Goal: Task Accomplishment & Management: Manage account settings

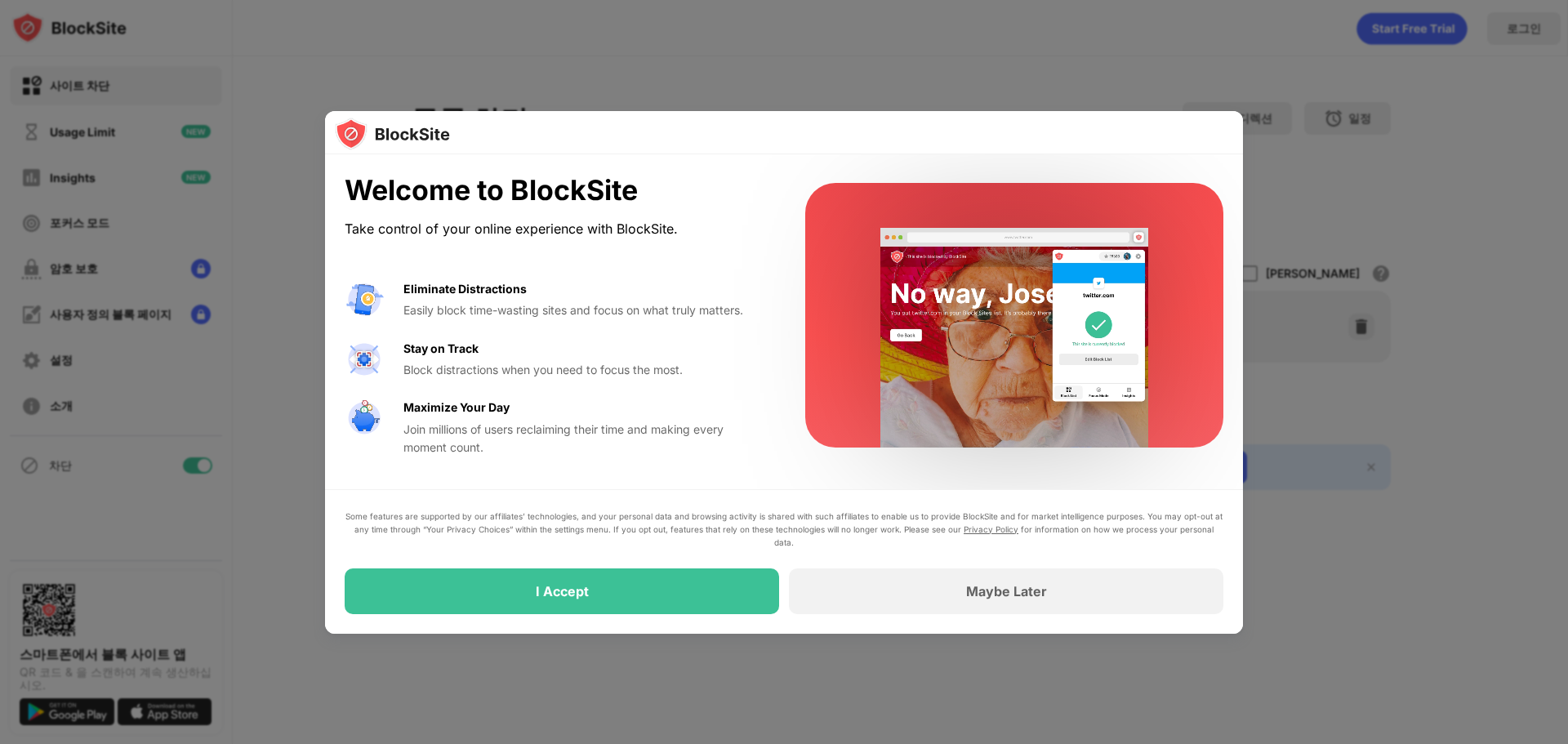
click at [1302, 98] on div at bounding box center [784, 372] width 1568 height 744
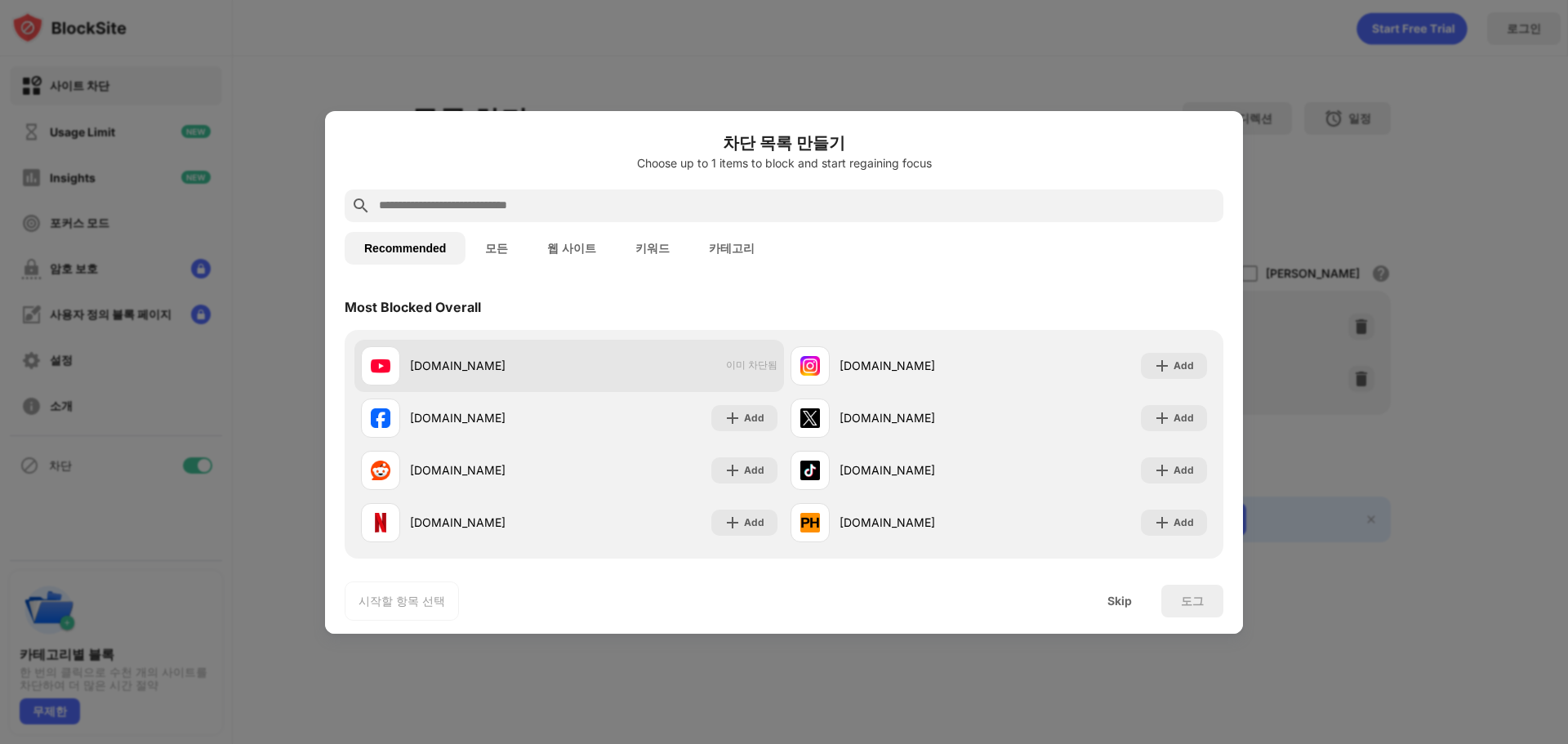
click at [687, 360] on div "youtube.com 이미 차단됨" at bounding box center [569, 365] width 430 height 53
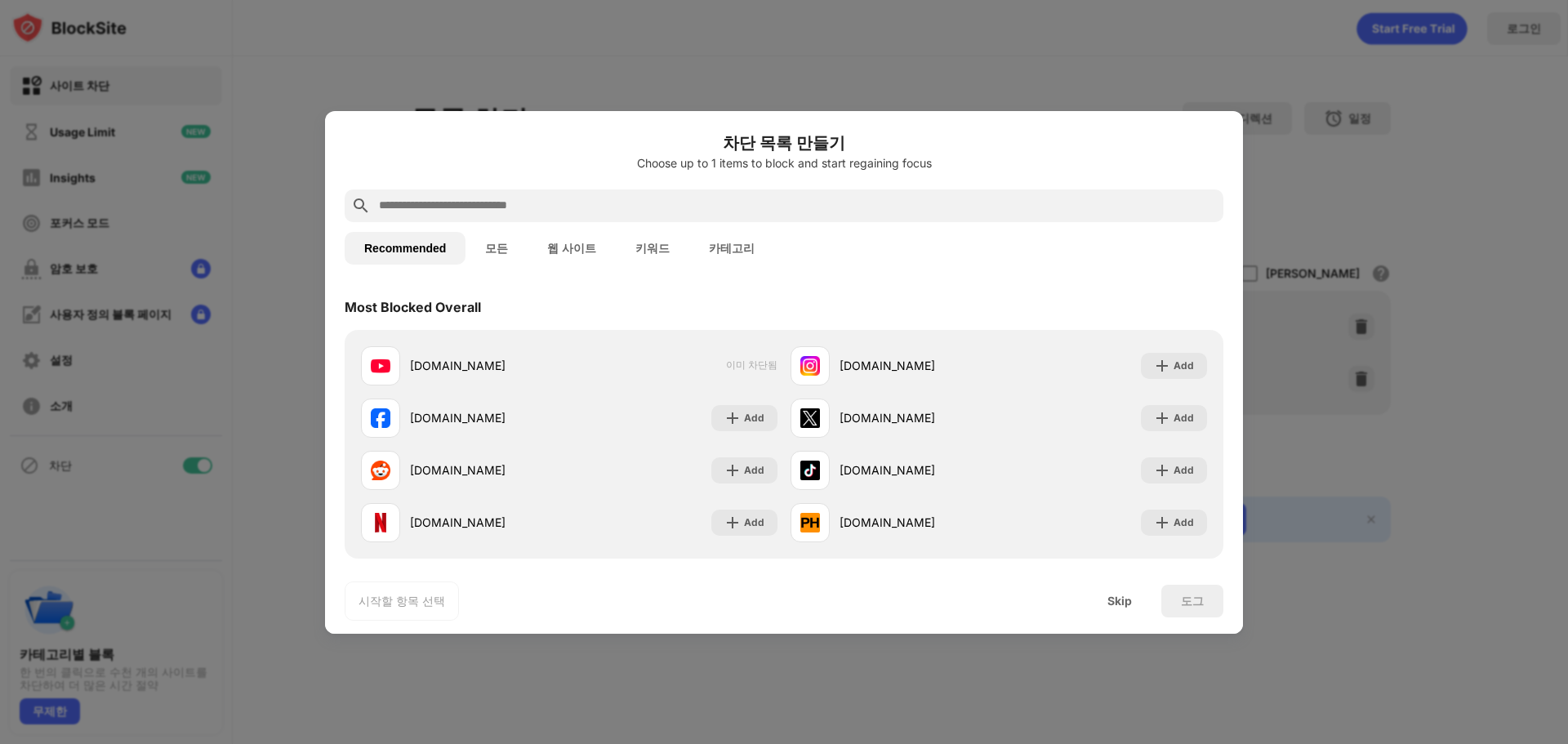
click at [1323, 201] on div at bounding box center [784, 372] width 1568 height 744
click at [484, 249] on button "모든" at bounding box center [497, 248] width 62 height 33
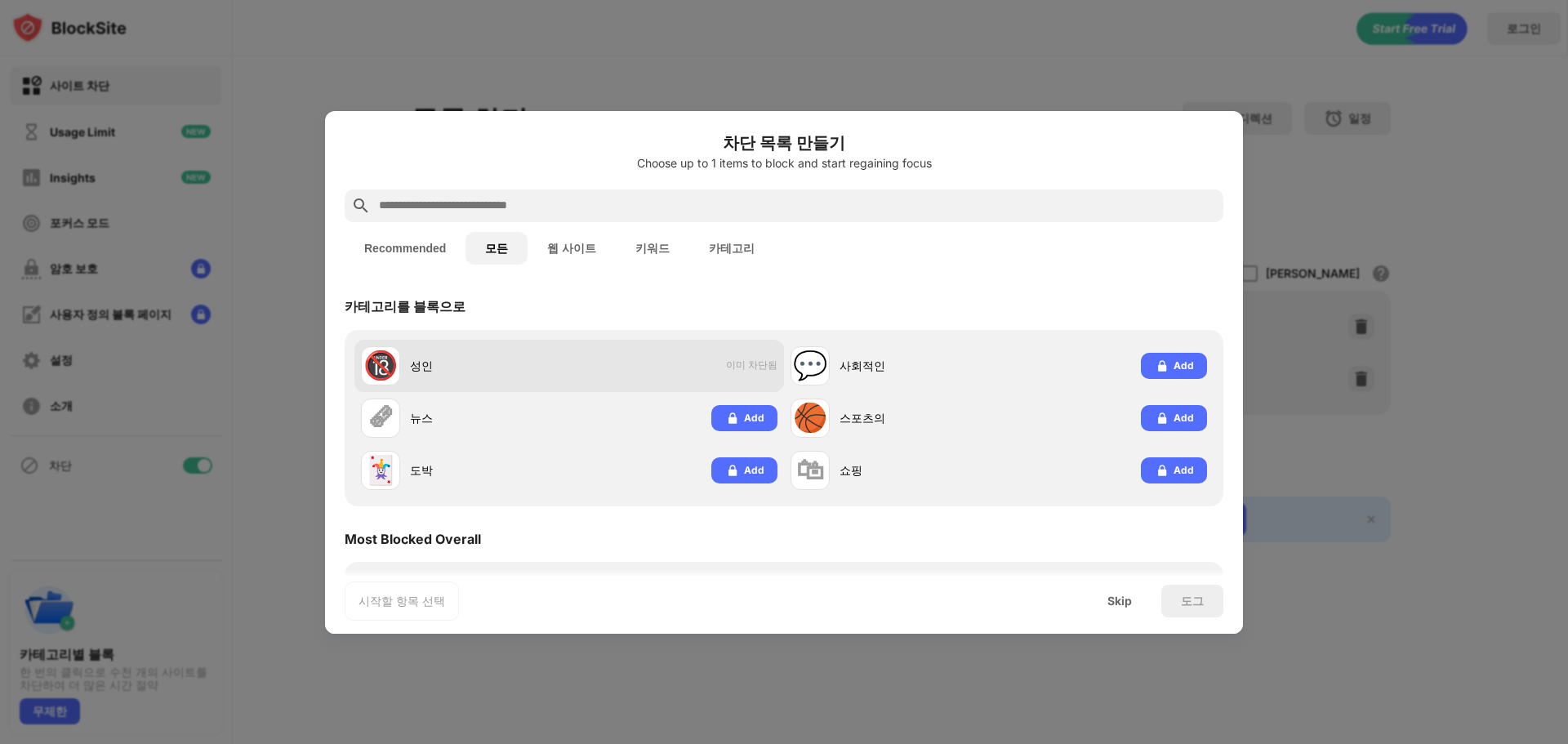
click at [740, 370] on span "이미 차단됨" at bounding box center [752, 365] width 52 height 14
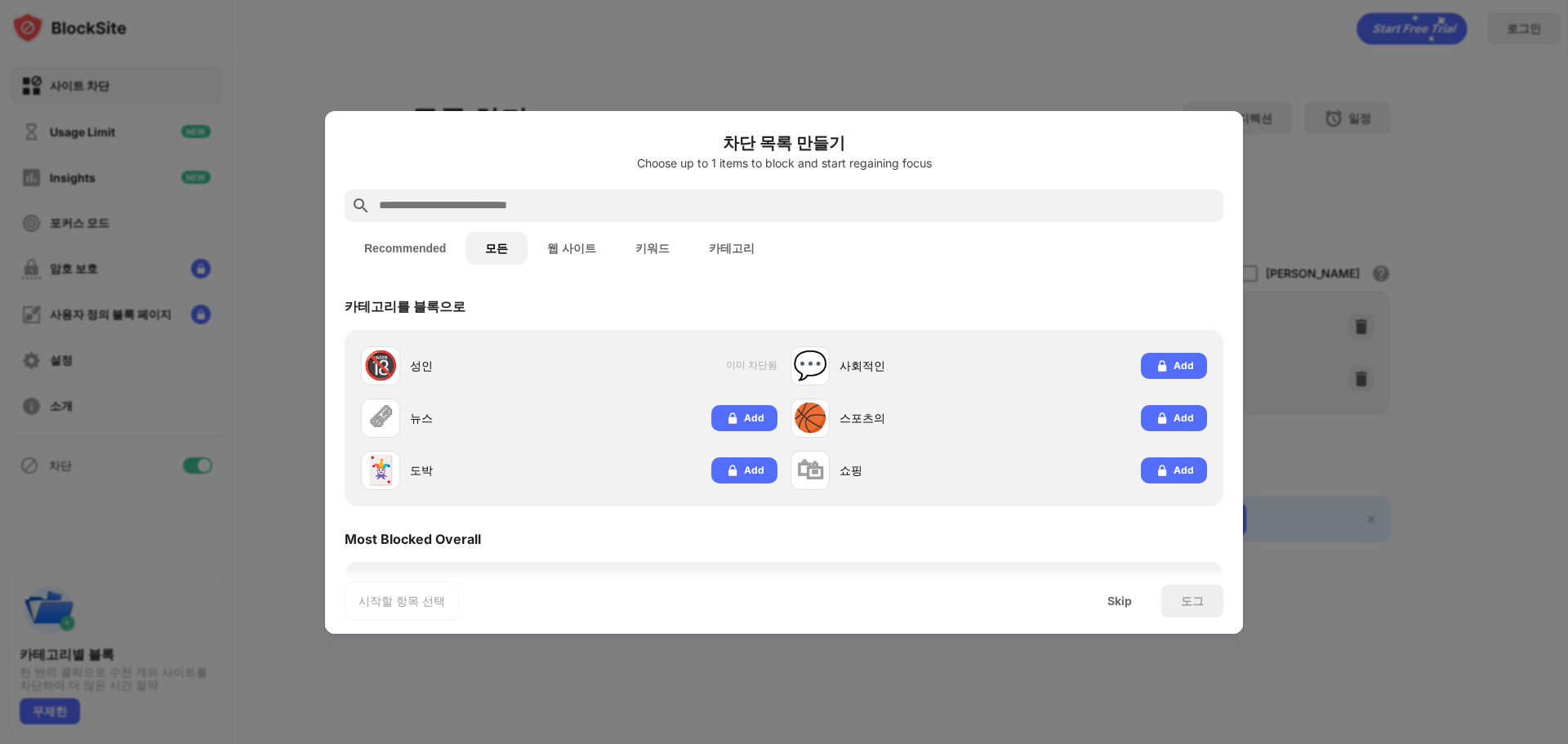
click at [579, 268] on div "Recommended 모든 웹 사이트 키워드 카테고리" at bounding box center [784, 248] width 879 height 53
click at [571, 254] on button "웹 사이트" at bounding box center [572, 248] width 88 height 33
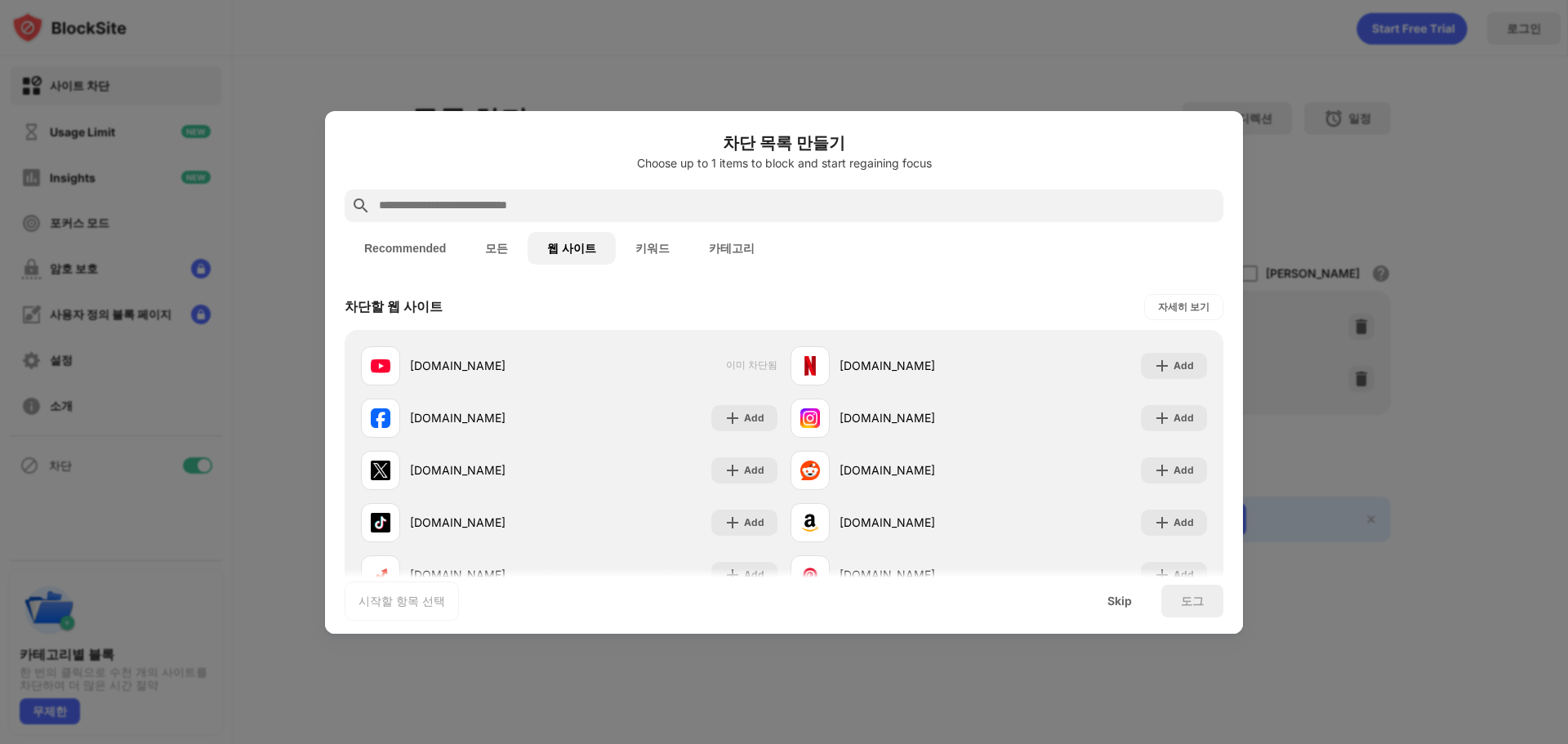
click at [633, 254] on button "키워드" at bounding box center [653, 248] width 73 height 33
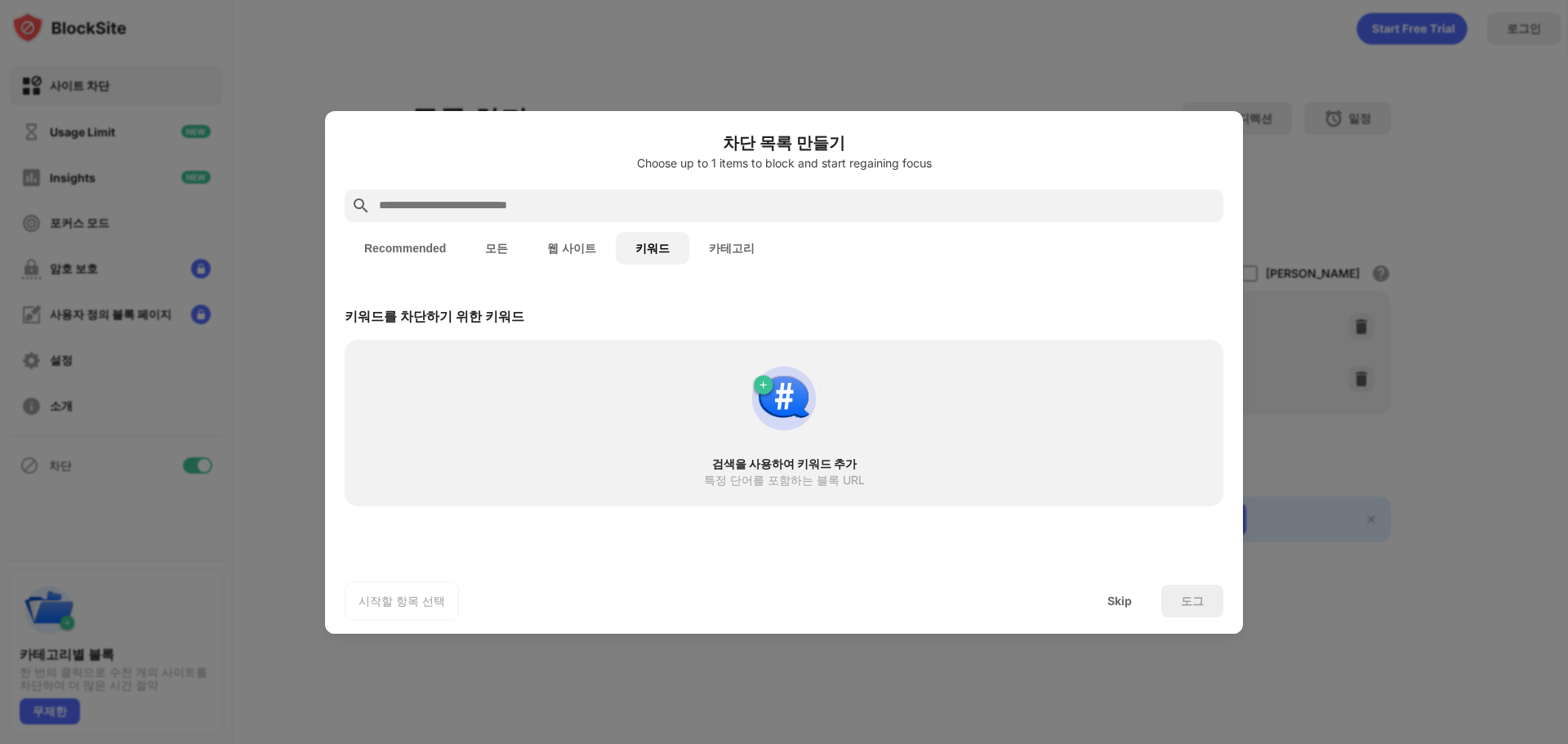
click at [697, 254] on button "카테고리" at bounding box center [732, 248] width 85 height 33
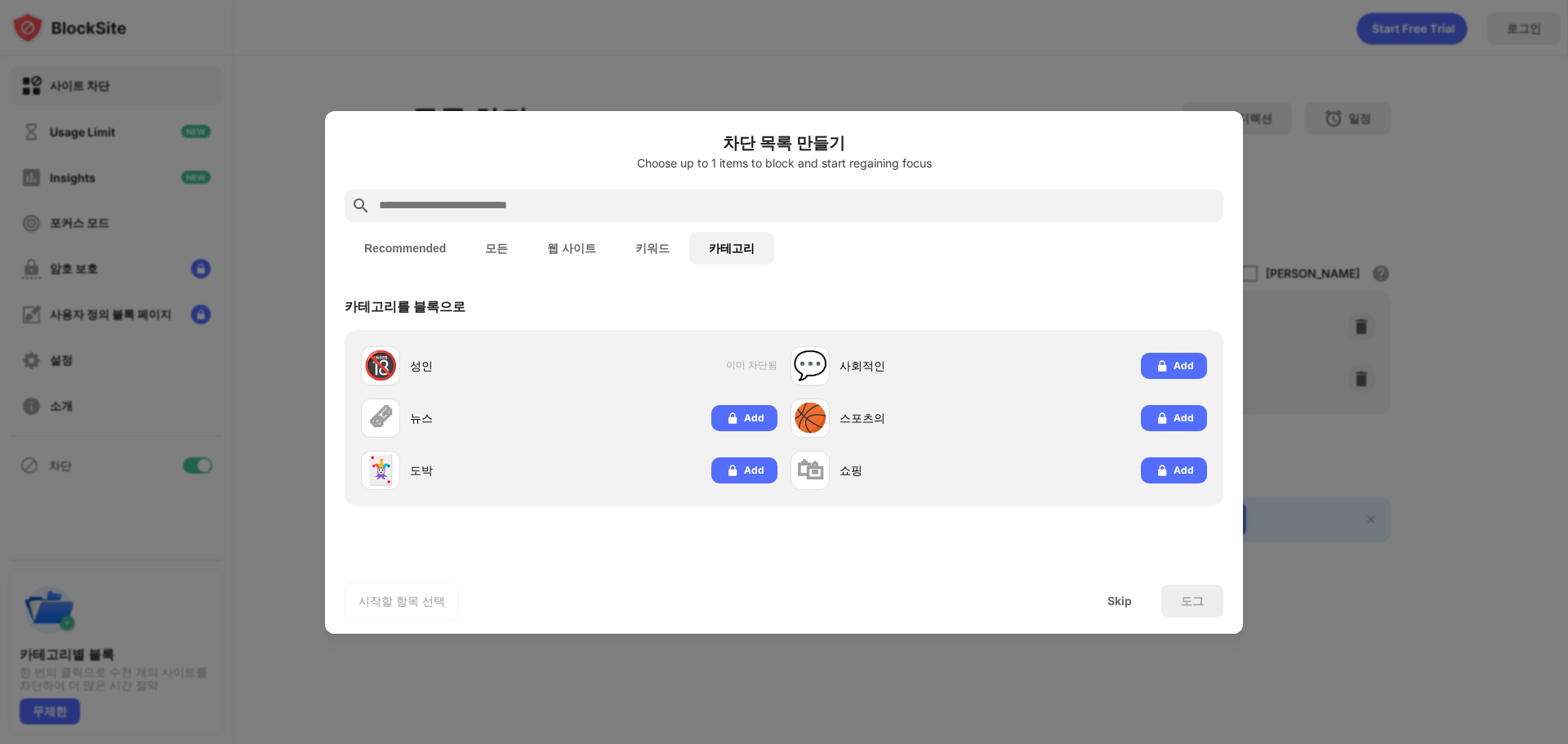
click at [581, 246] on button "웹 사이트" at bounding box center [572, 248] width 88 height 33
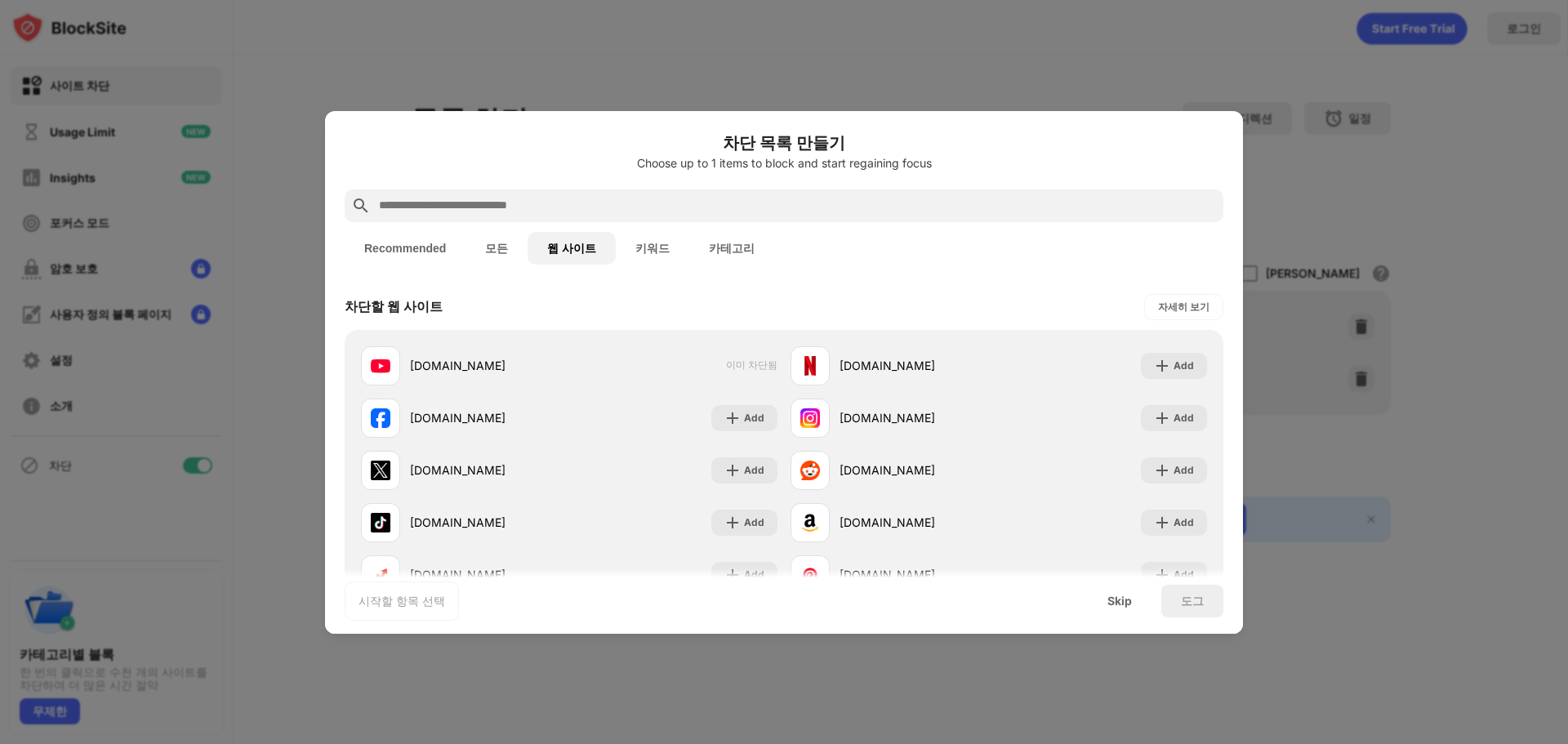
click at [363, 77] on div at bounding box center [784, 372] width 1568 height 744
click at [1123, 607] on div "Skip" at bounding box center [1120, 601] width 63 height 33
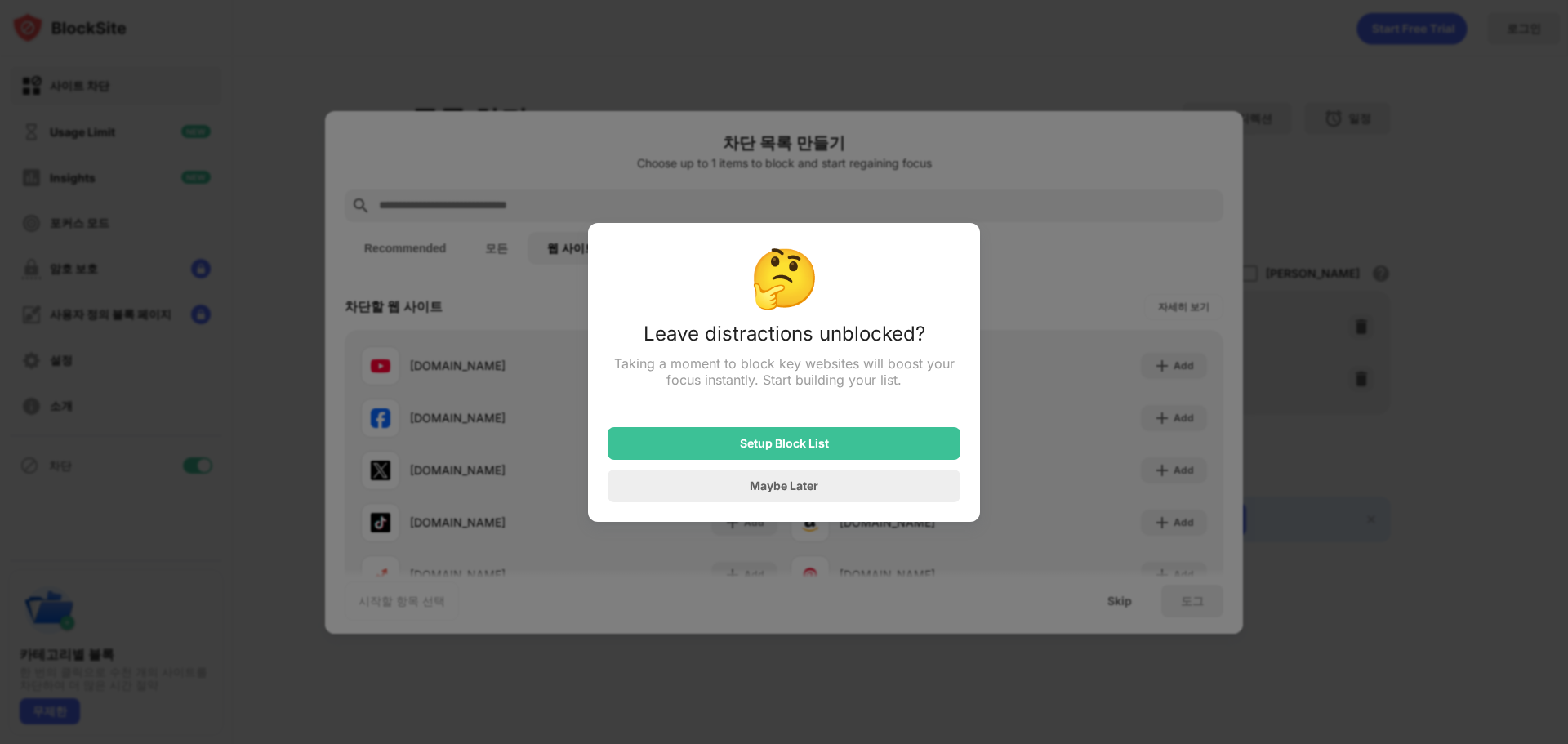
drag, startPoint x: 1340, startPoint y: 402, endPoint x: 1352, endPoint y: 400, distance: 12.2
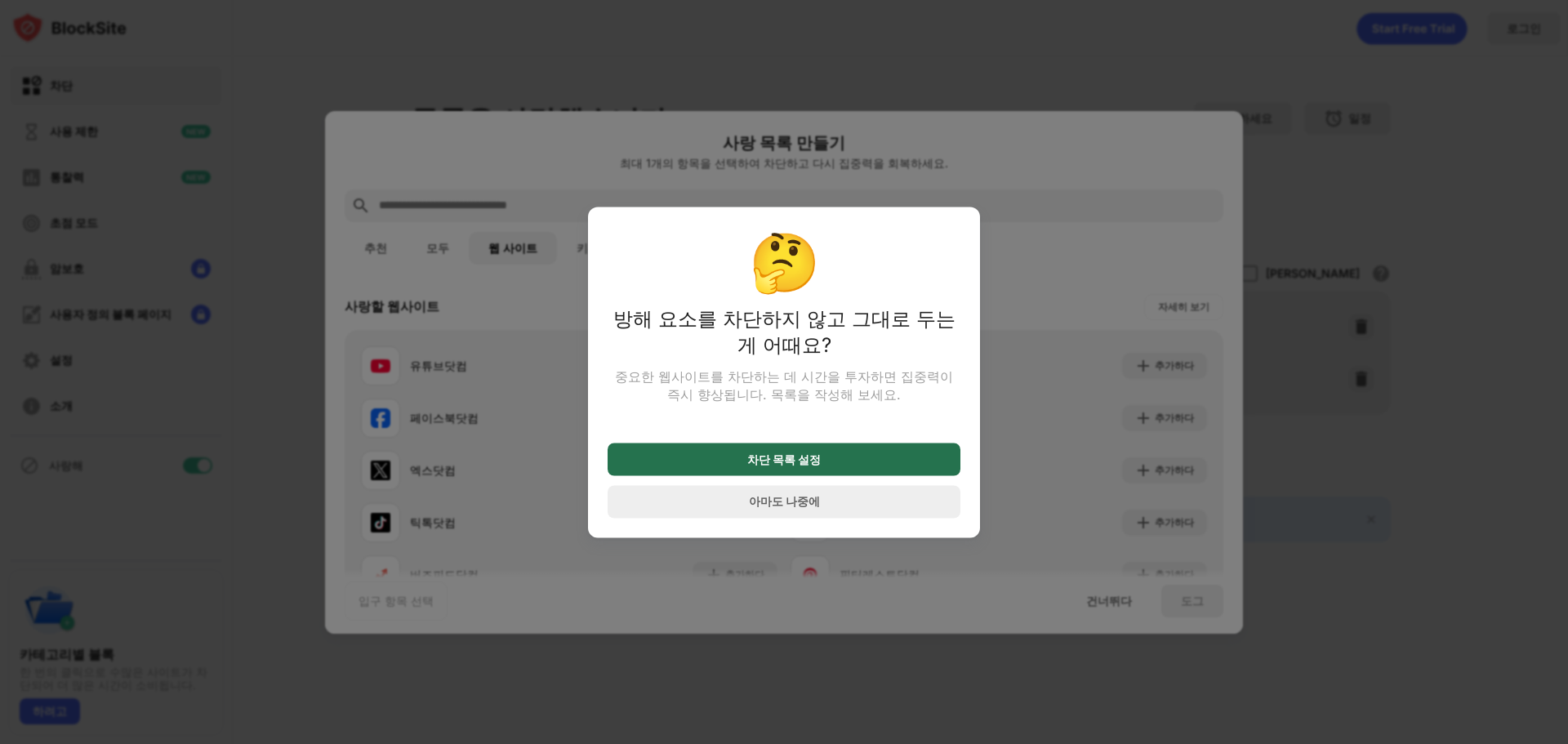
click at [914, 469] on div "차단 목록 설정" at bounding box center [784, 458] width 353 height 33
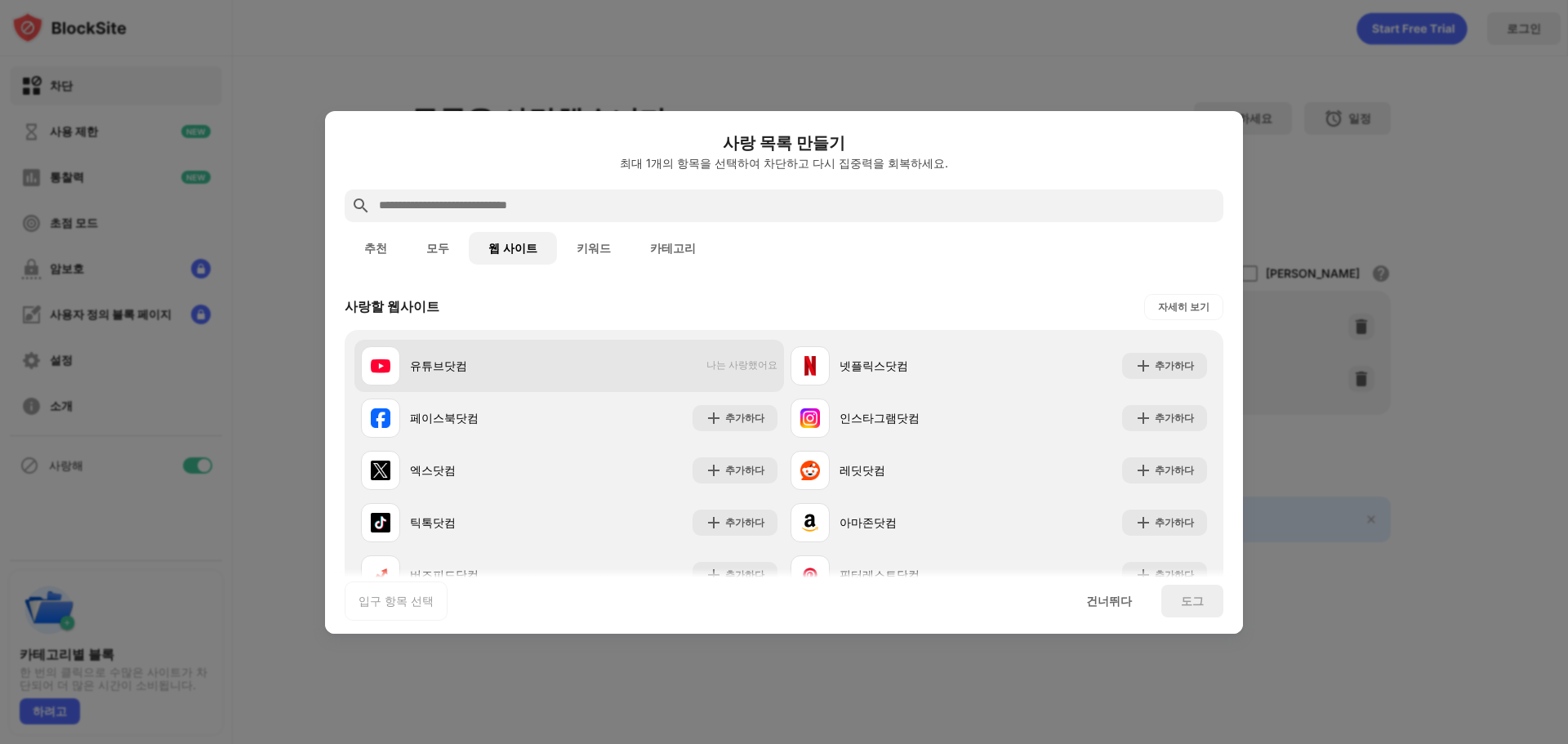
click at [386, 365] on img at bounding box center [380, 365] width 19 height 19
click at [569, 366] on div "유튜브닷컴 나는 사랑했어요" at bounding box center [569, 365] width 430 height 53
click at [566, 364] on div "유튜브닷컴" at bounding box center [489, 365] width 159 height 18
drag, startPoint x: 709, startPoint y: 368, endPoint x: 690, endPoint y: 369, distance: 19.0
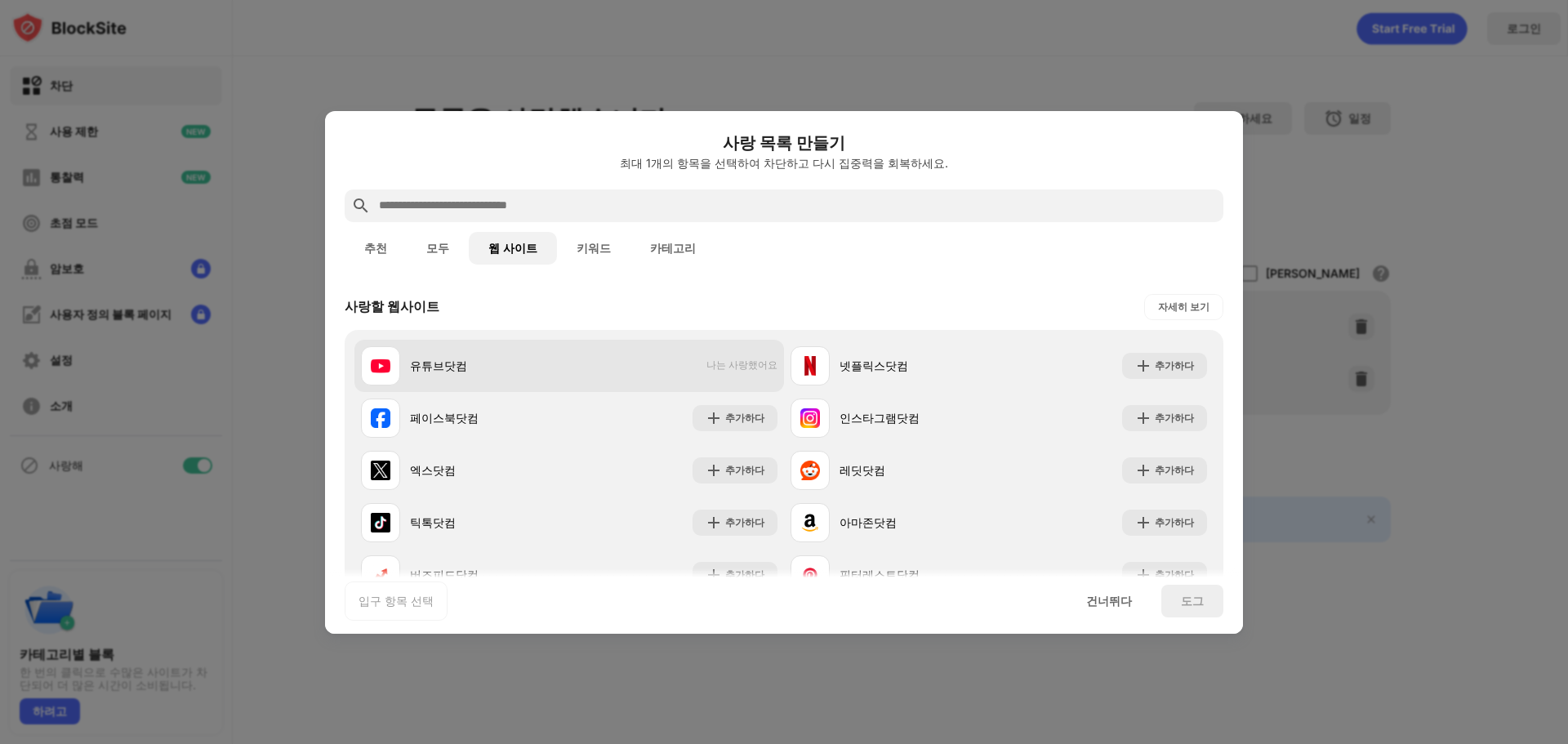
click at [664, 369] on div "유튜브닷컴 나는 사랑했어요" at bounding box center [569, 365] width 430 height 53
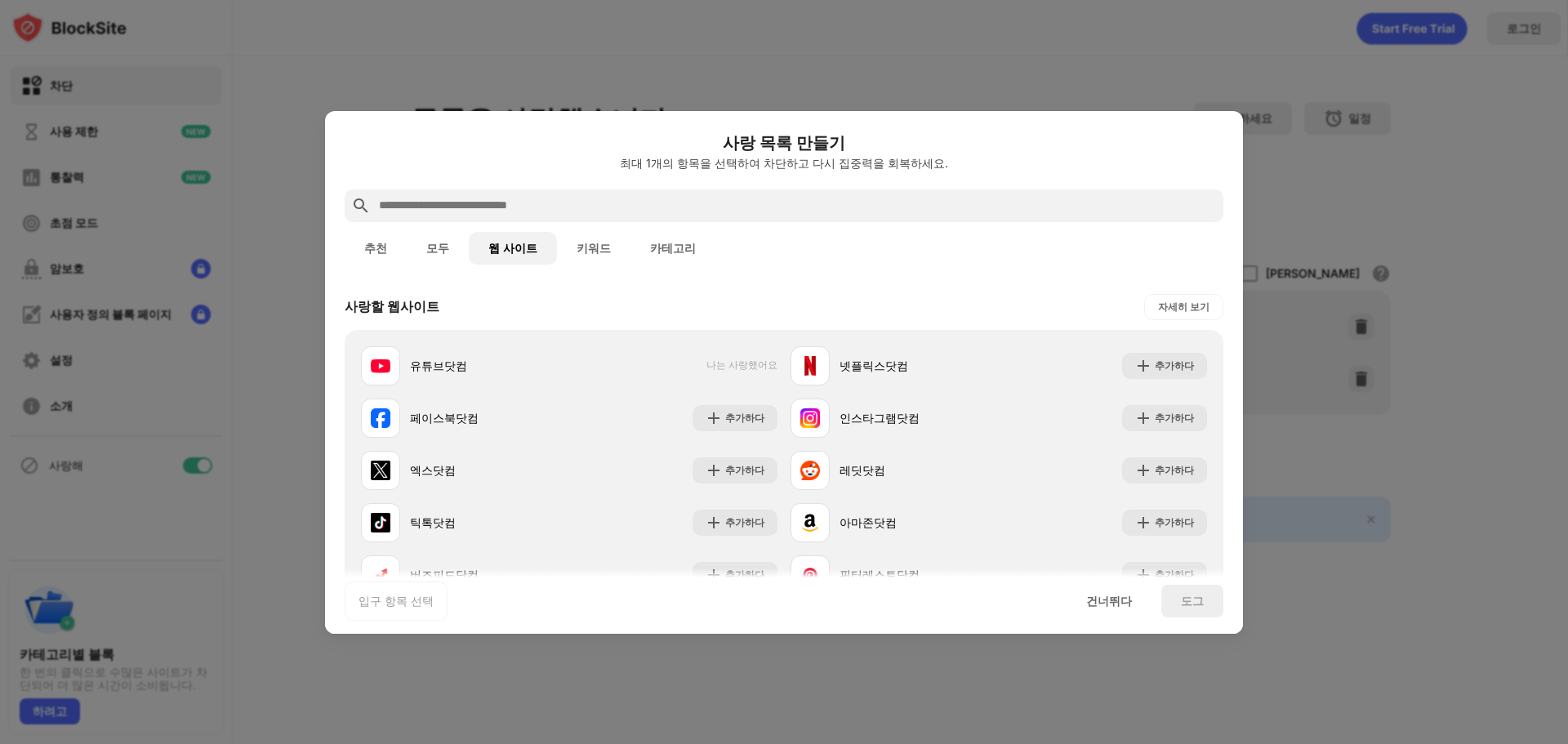
click at [1362, 325] on div at bounding box center [784, 372] width 1568 height 744
click at [1361, 323] on div at bounding box center [784, 372] width 1568 height 744
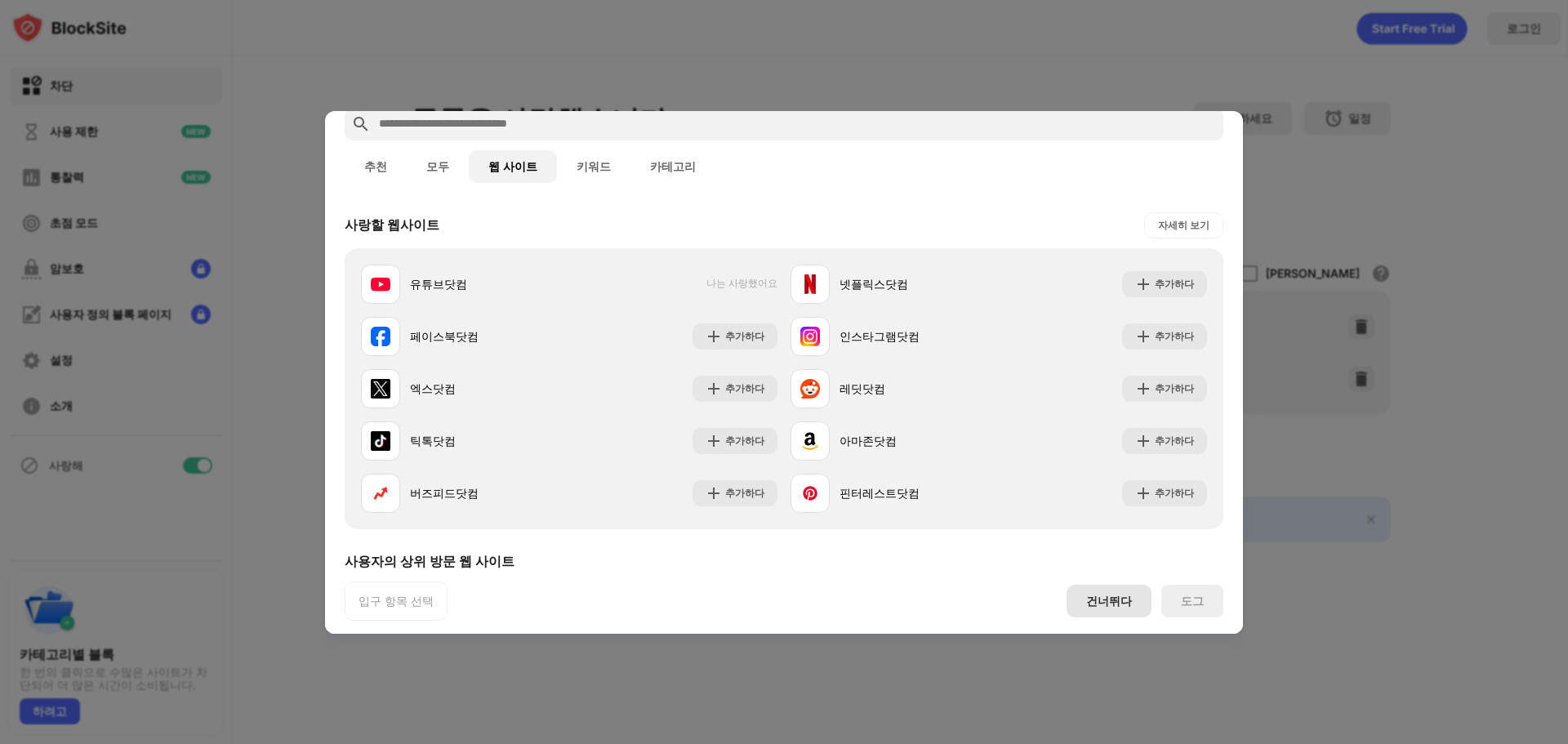
click at [1109, 601] on font "건너뛰다" at bounding box center [1109, 601] width 46 height 14
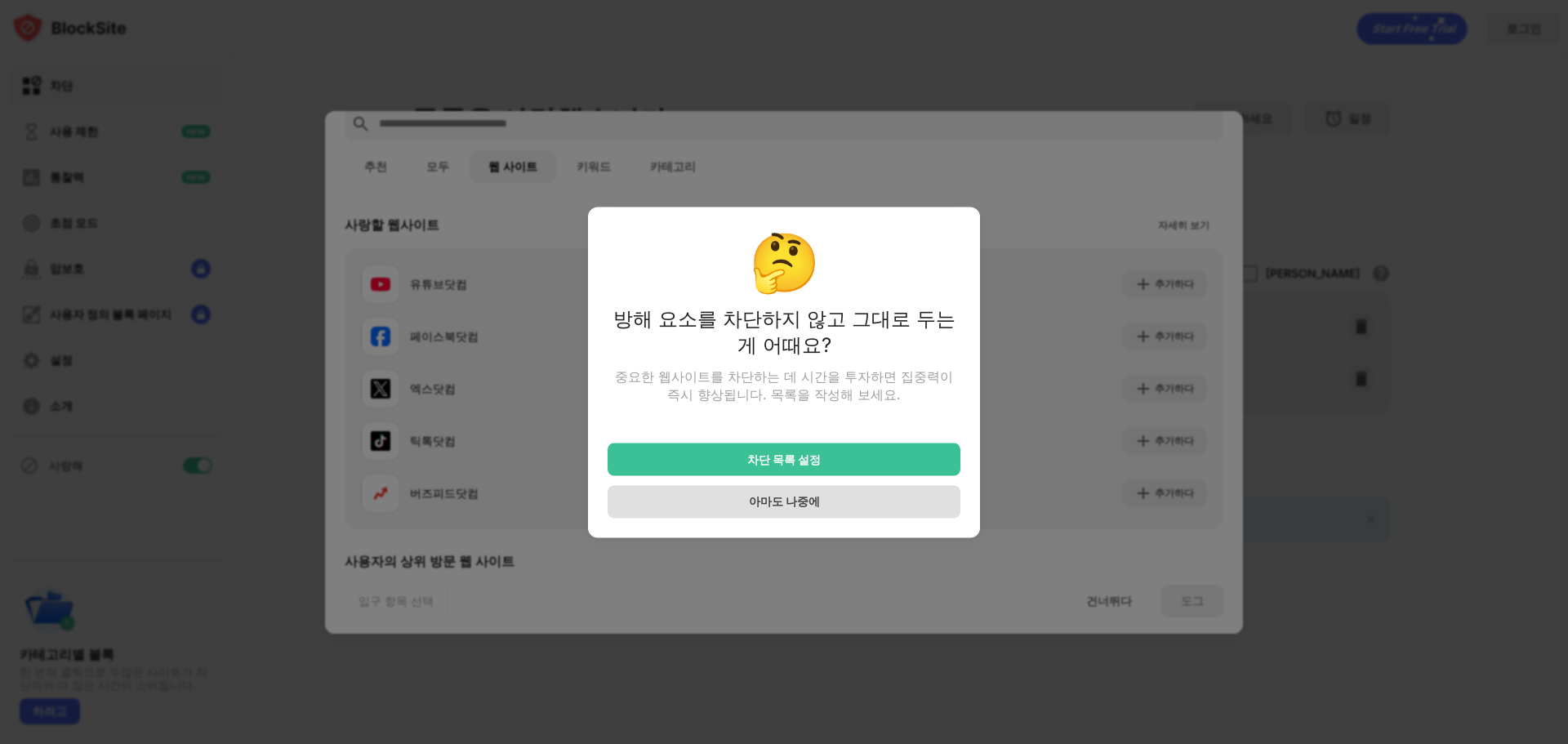
click at [891, 516] on div "아마도 나중에" at bounding box center [784, 500] width 353 height 33
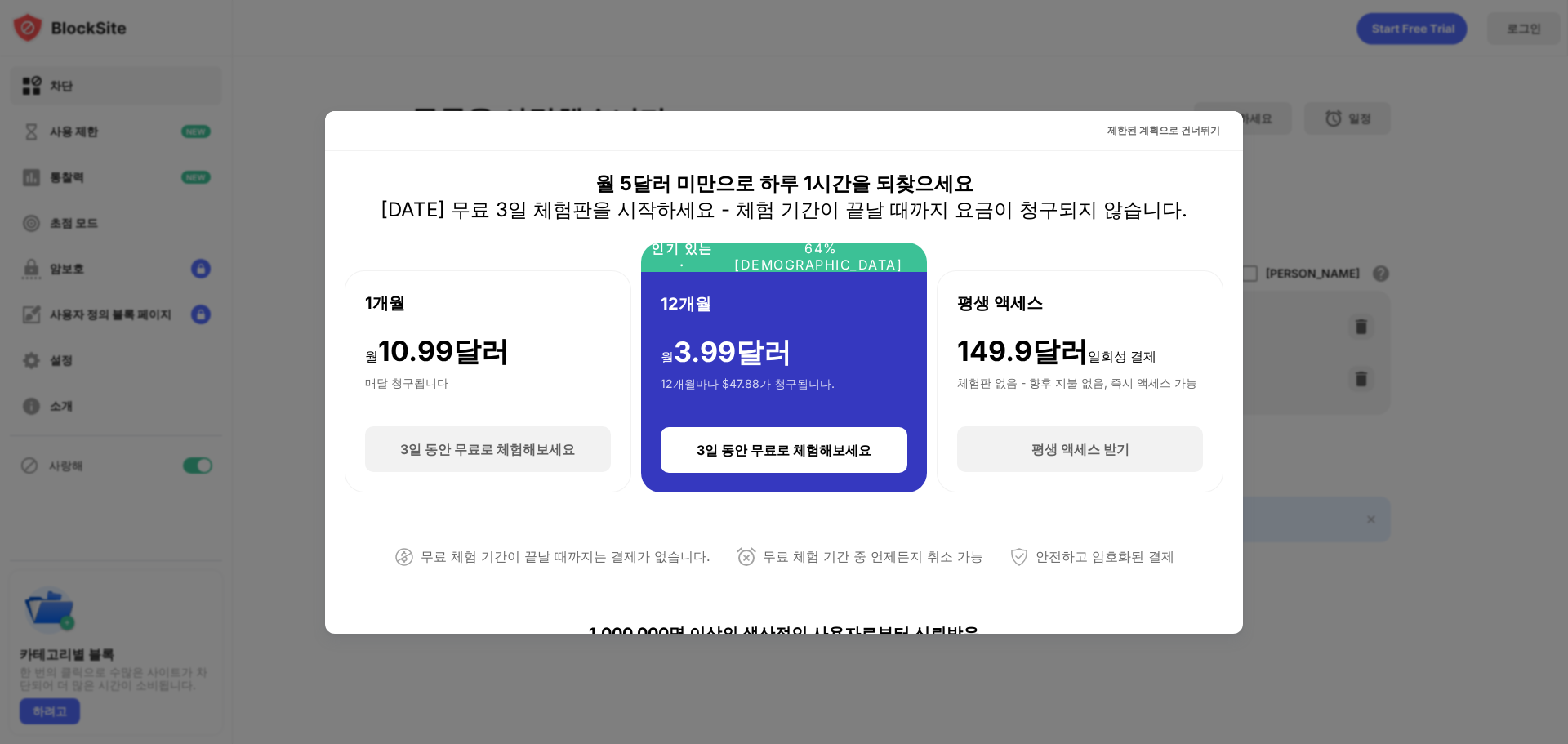
click at [1329, 218] on div at bounding box center [784, 372] width 1568 height 744
click at [1172, 132] on font "제한된 계획으로 건너뛰기" at bounding box center [1163, 130] width 113 height 13
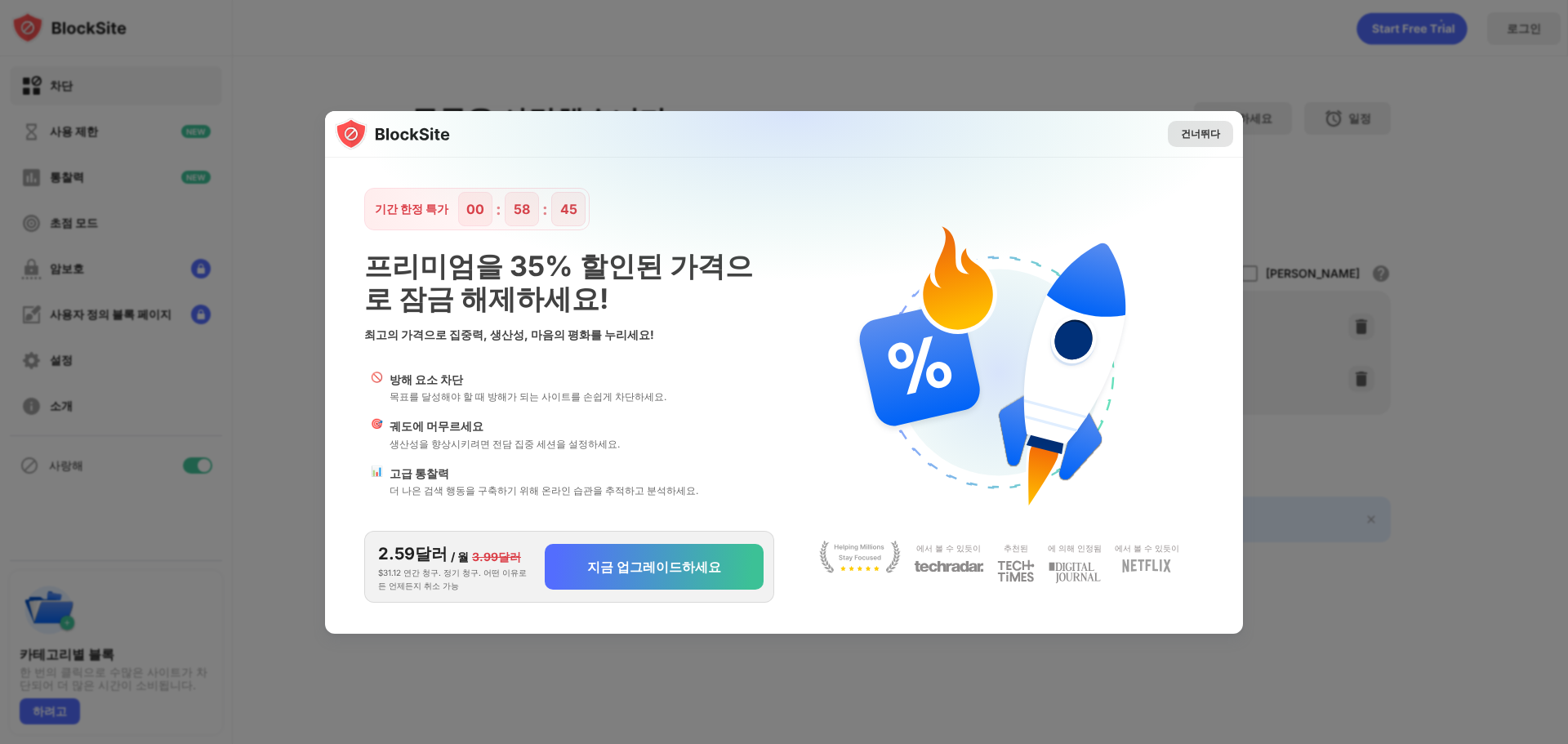
click at [1218, 136] on font "건너뛰다" at bounding box center [1200, 133] width 39 height 13
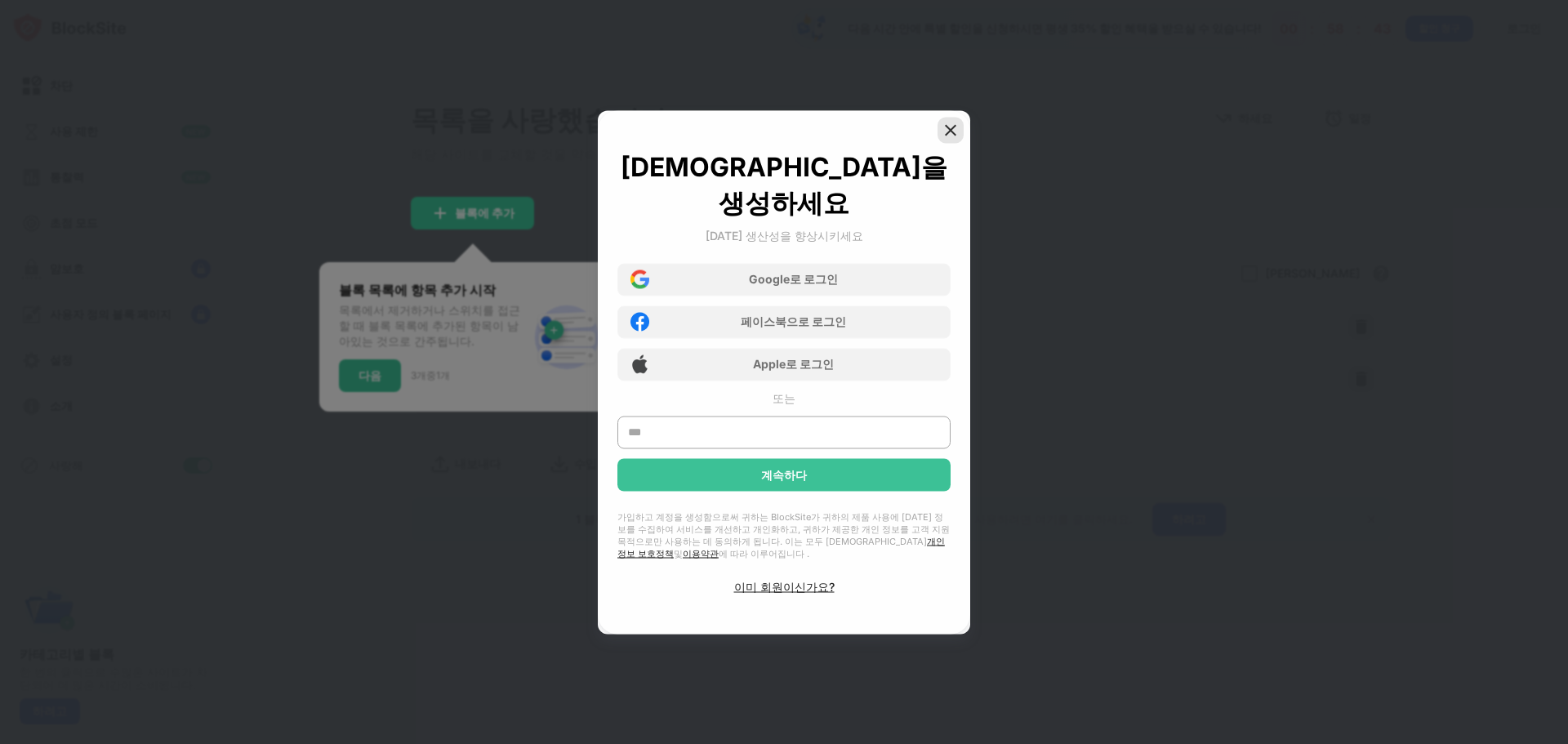
click at [953, 138] on img at bounding box center [950, 130] width 17 height 17
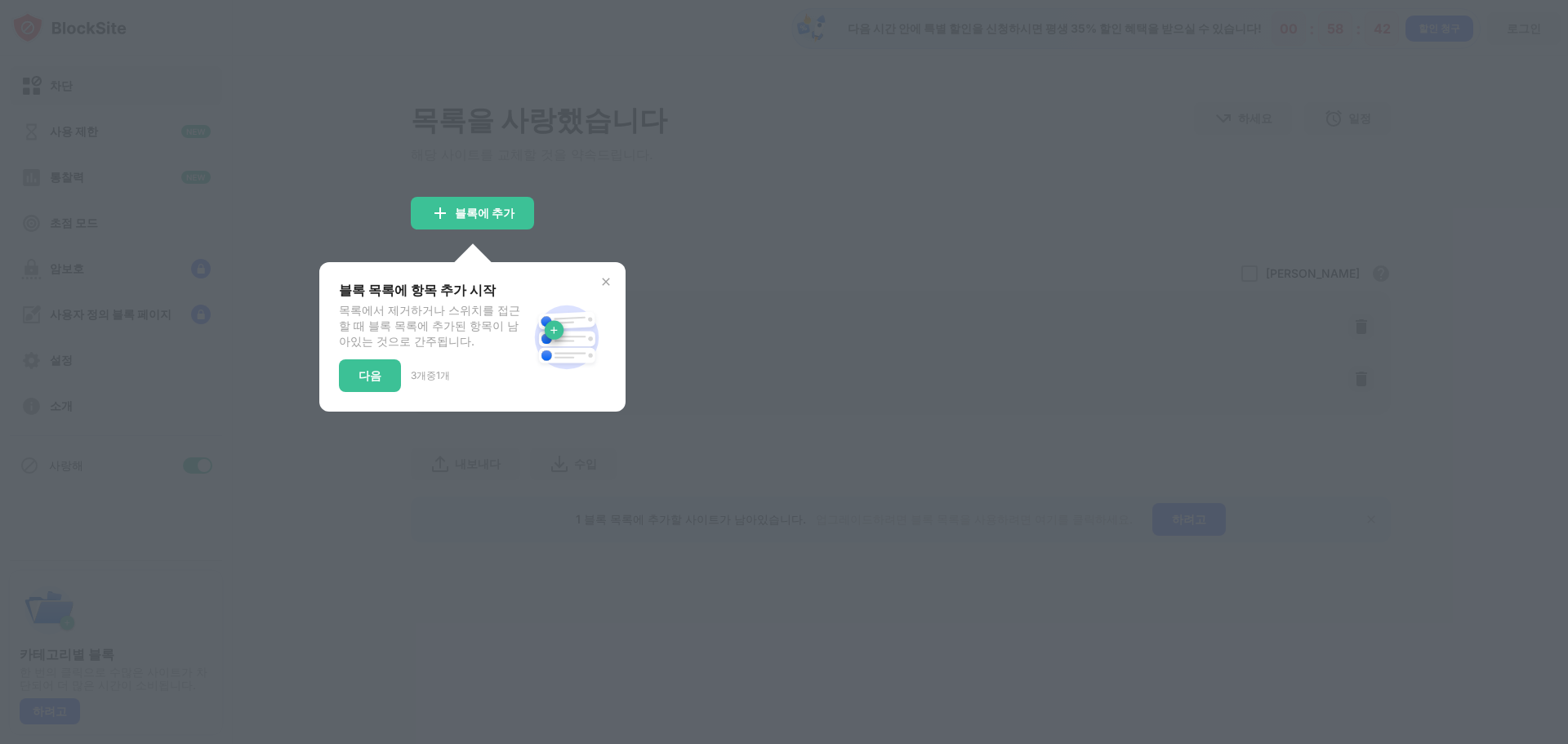
click at [1173, 307] on div at bounding box center [784, 372] width 1568 height 744
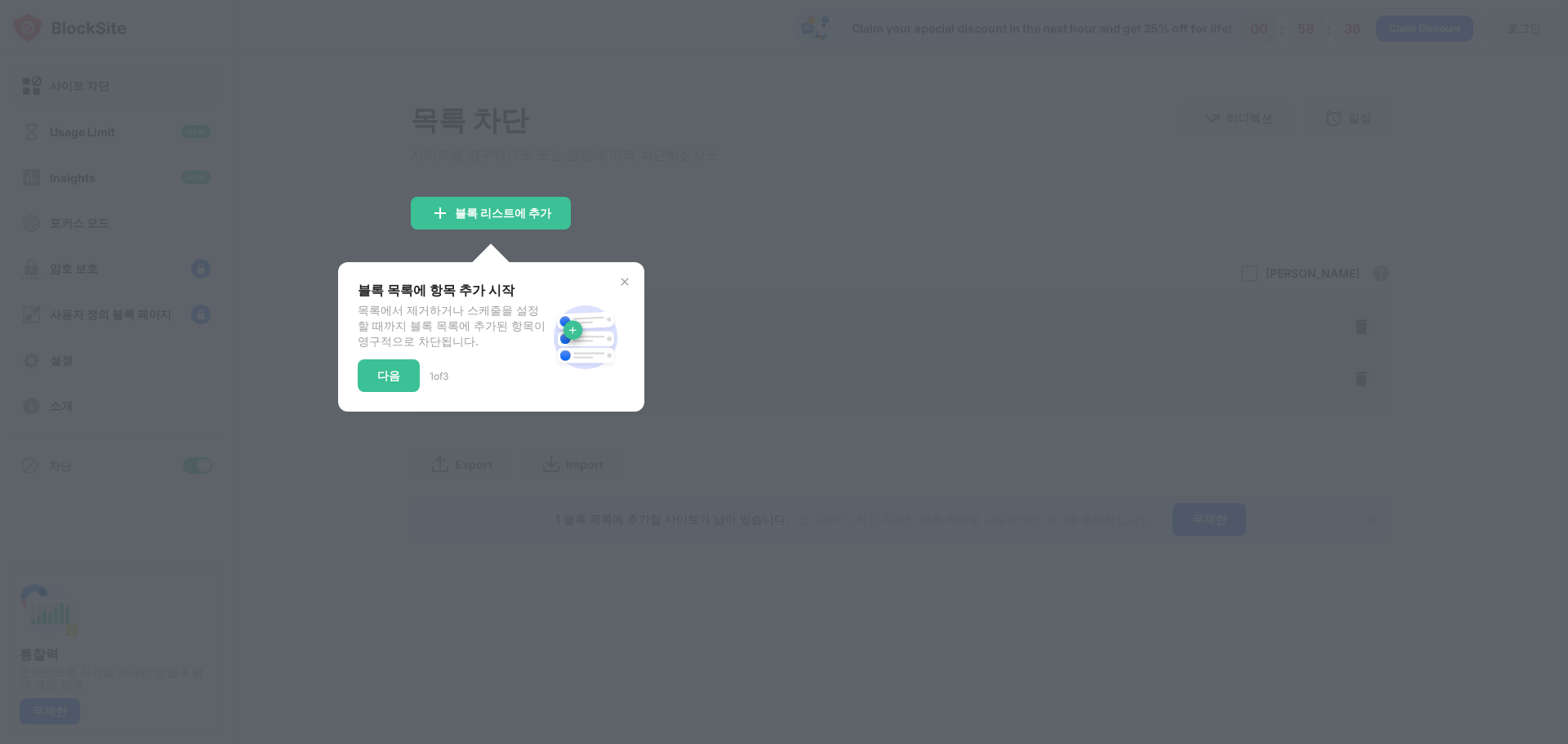
click at [678, 222] on div at bounding box center [784, 372] width 1568 height 744
click at [622, 282] on img at bounding box center [625, 282] width 13 height 13
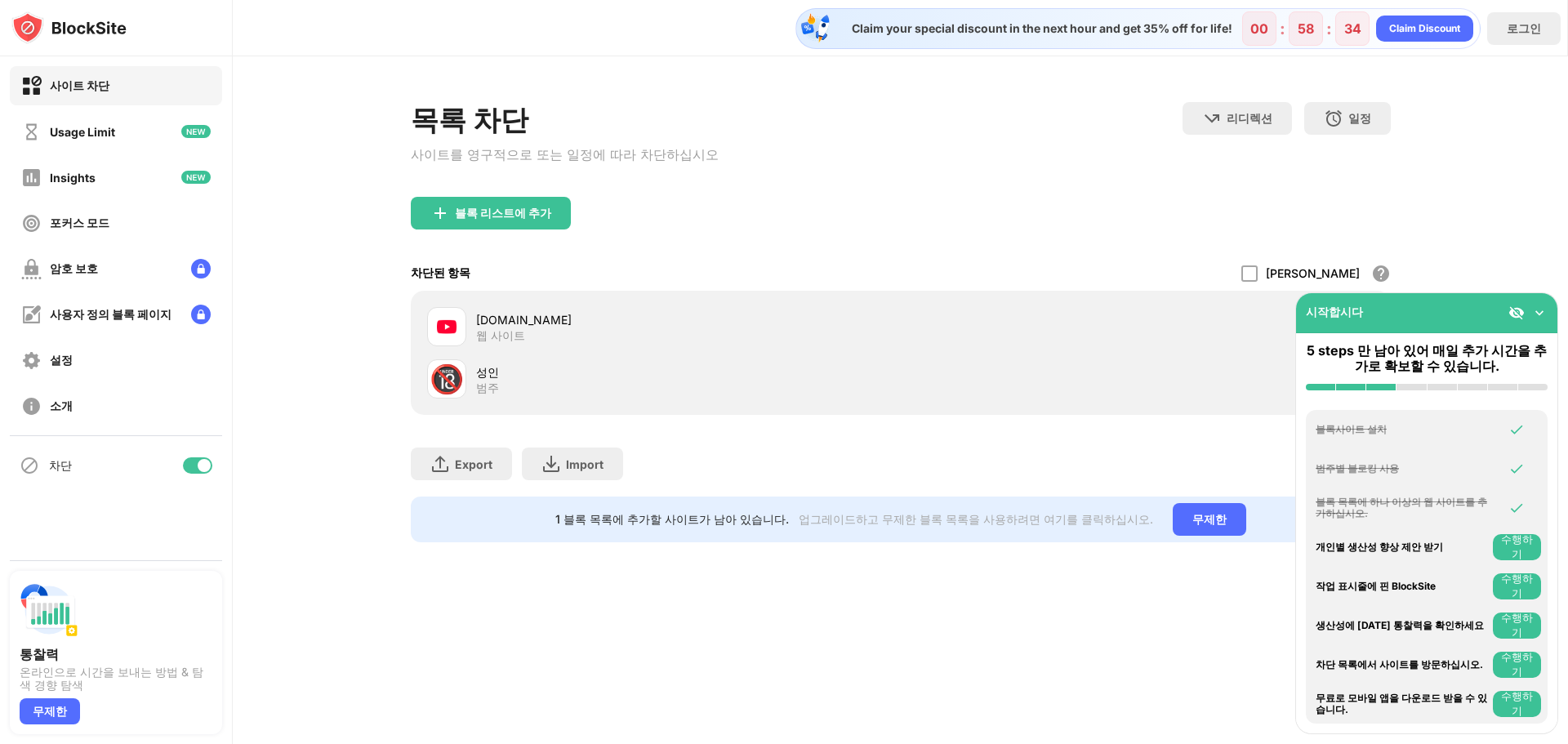
click at [1286, 271] on div "차단된 항목 허용 모드 화이트리스트의 모든 웹 사이트를 제외한 모든 웹 사이트를 차단합니다. 화이트리스트 모드는 URL 에서만 작동하며 범주 …" at bounding box center [900, 273] width 980 height 35
click at [1258, 275] on div at bounding box center [1250, 274] width 17 height 17
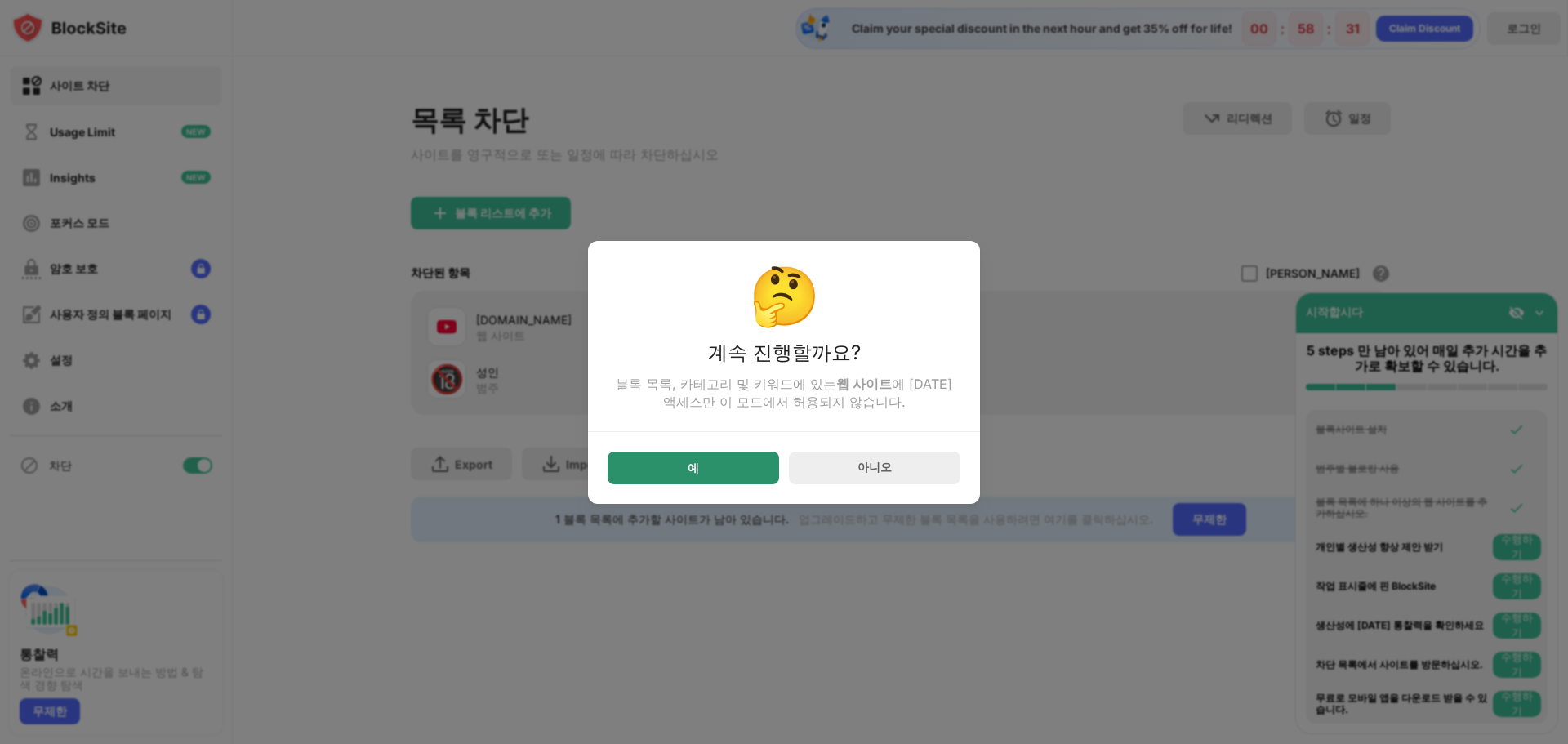
click at [721, 478] on div "예" at bounding box center [693, 467] width 172 height 33
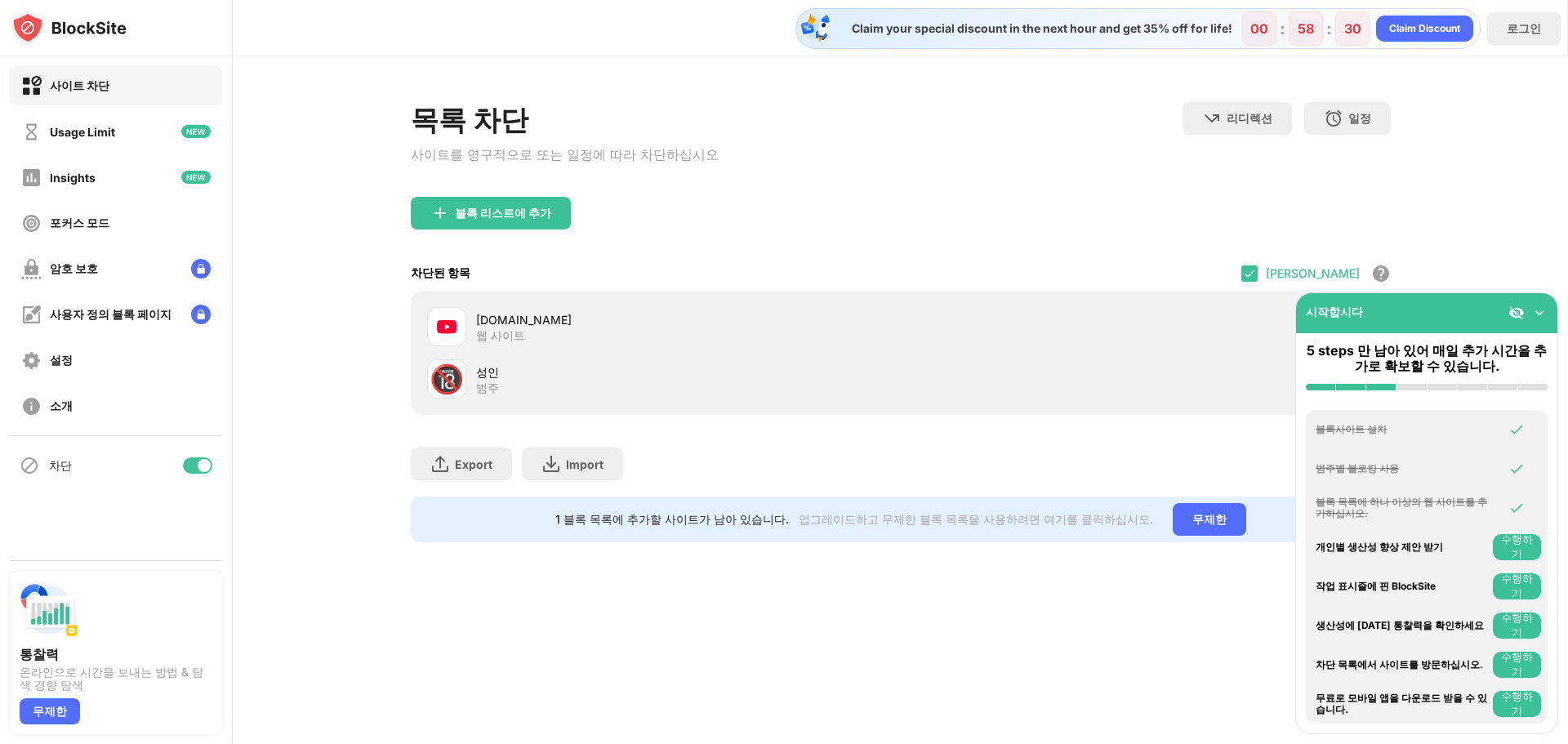
click at [1535, 314] on img at bounding box center [1540, 313] width 17 height 17
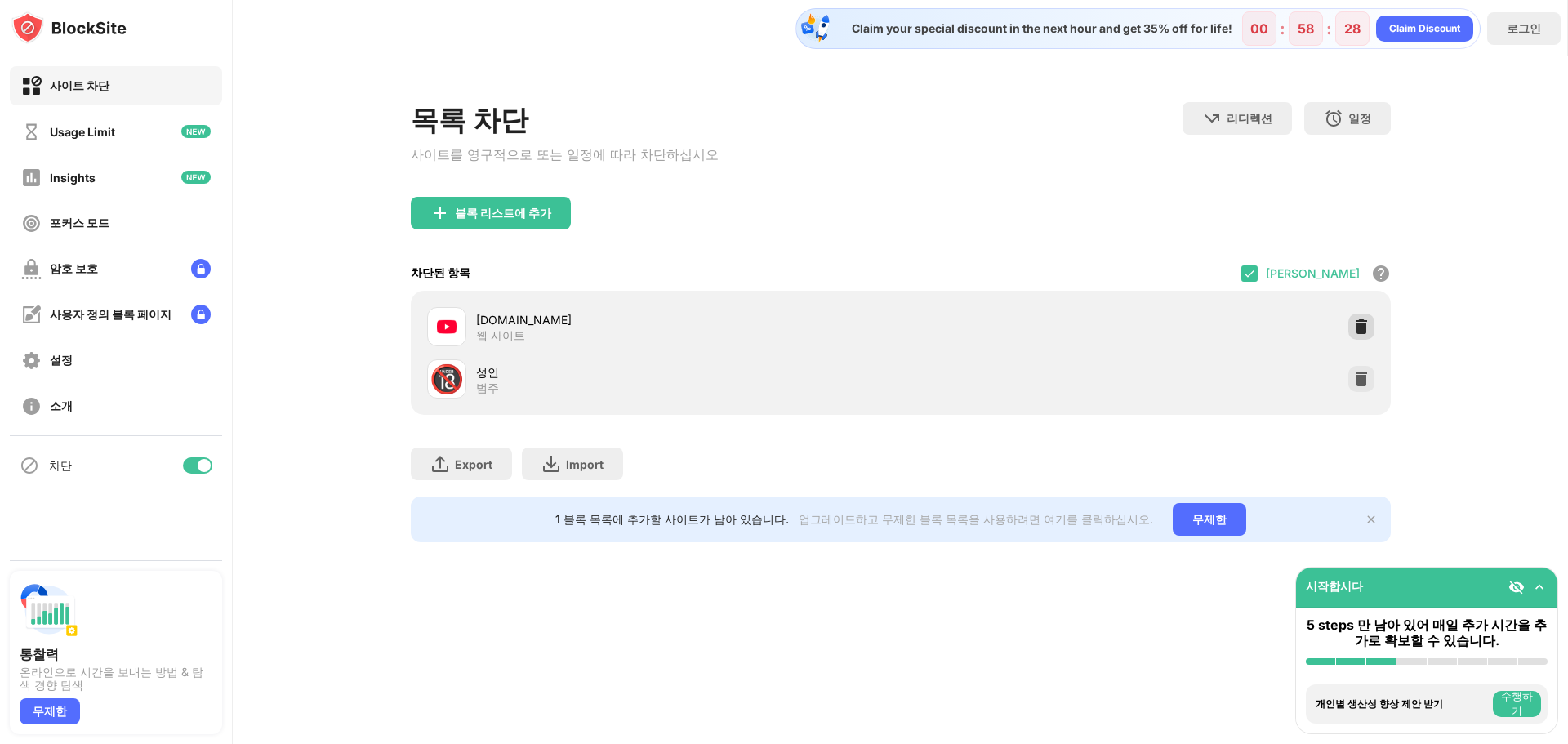
click at [1359, 329] on img at bounding box center [1362, 327] width 17 height 17
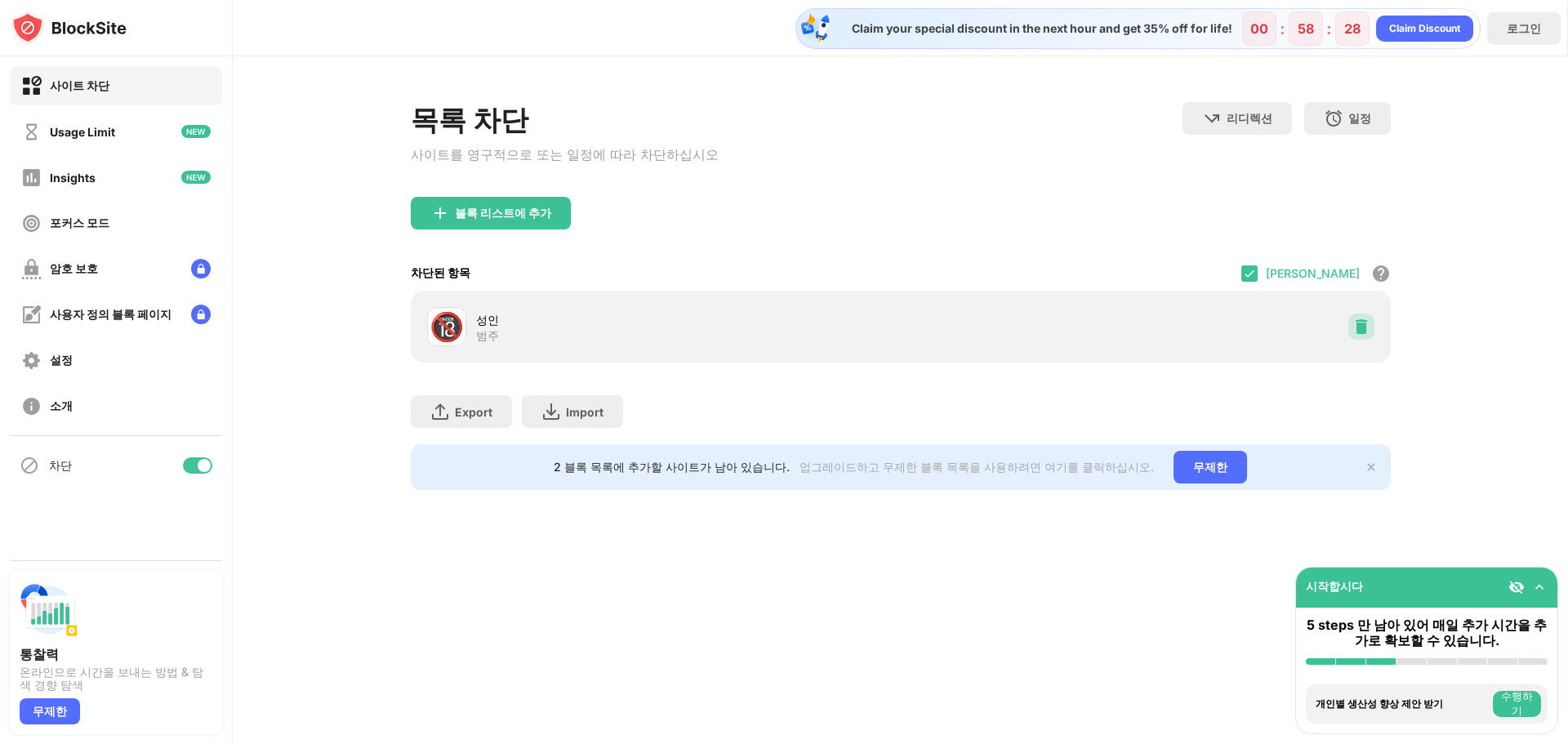
click at [1359, 329] on img at bounding box center [1362, 327] width 17 height 17
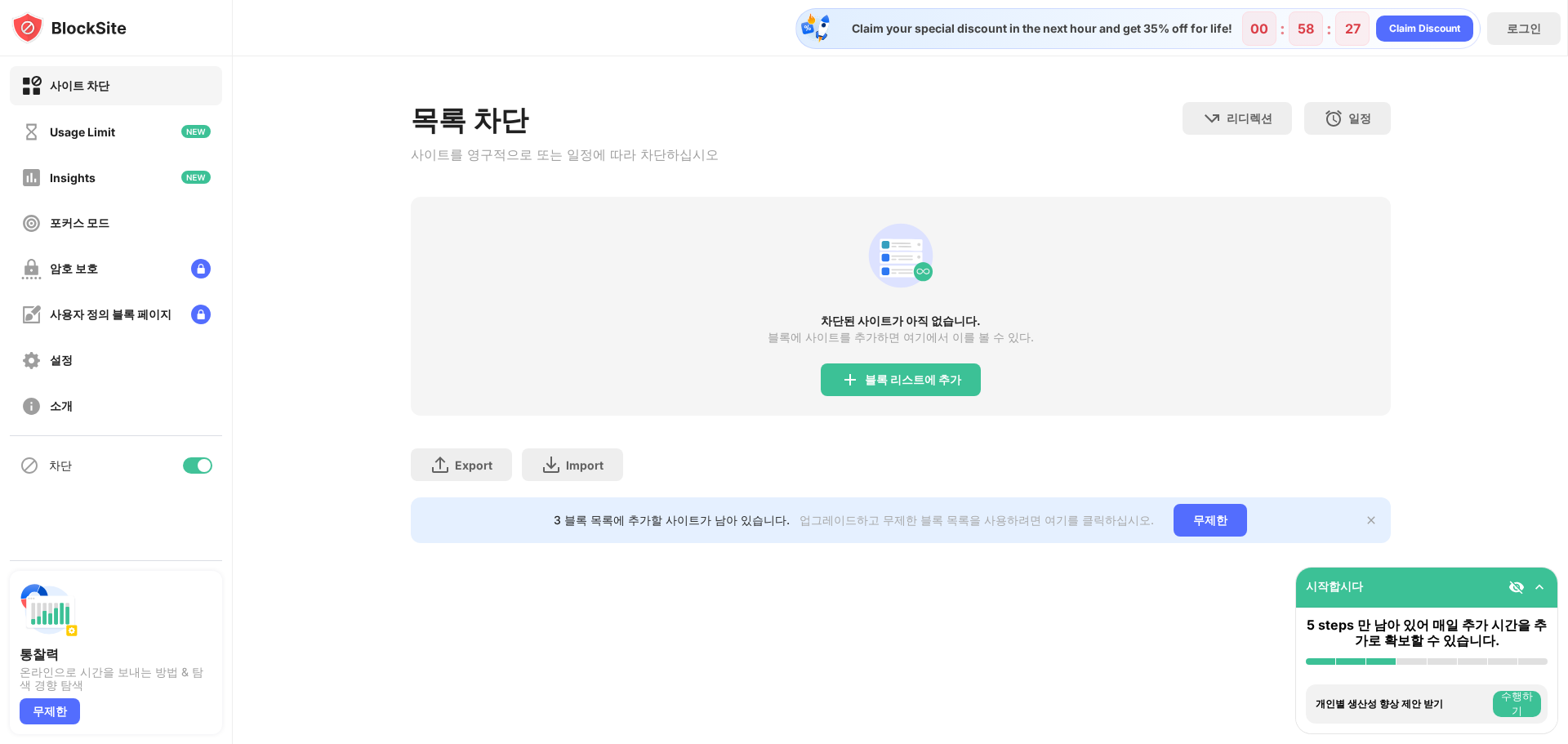
click at [1464, 221] on div "목록 차단 사이트를 영구적으로 또는 일정에 따라 차단하십시오 리디렉션 웹 사이트 리디렉션을 설정하려면 클릭하십시오 일정 블록 목록이 활성화될 …" at bounding box center [900, 323] width 1335 height 532
